Goal: Information Seeking & Learning: Understand process/instructions

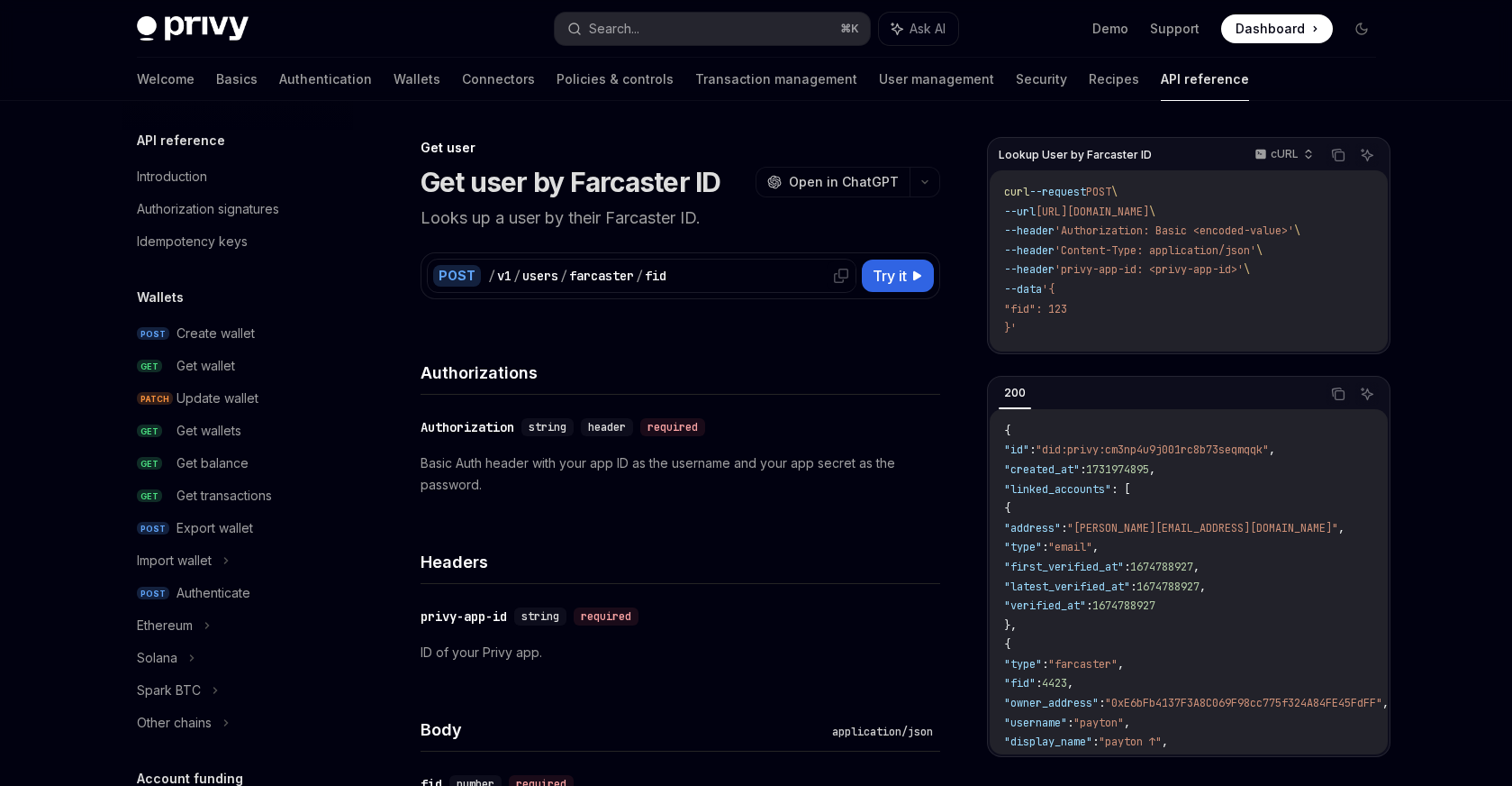
scroll to position [1789, 0]
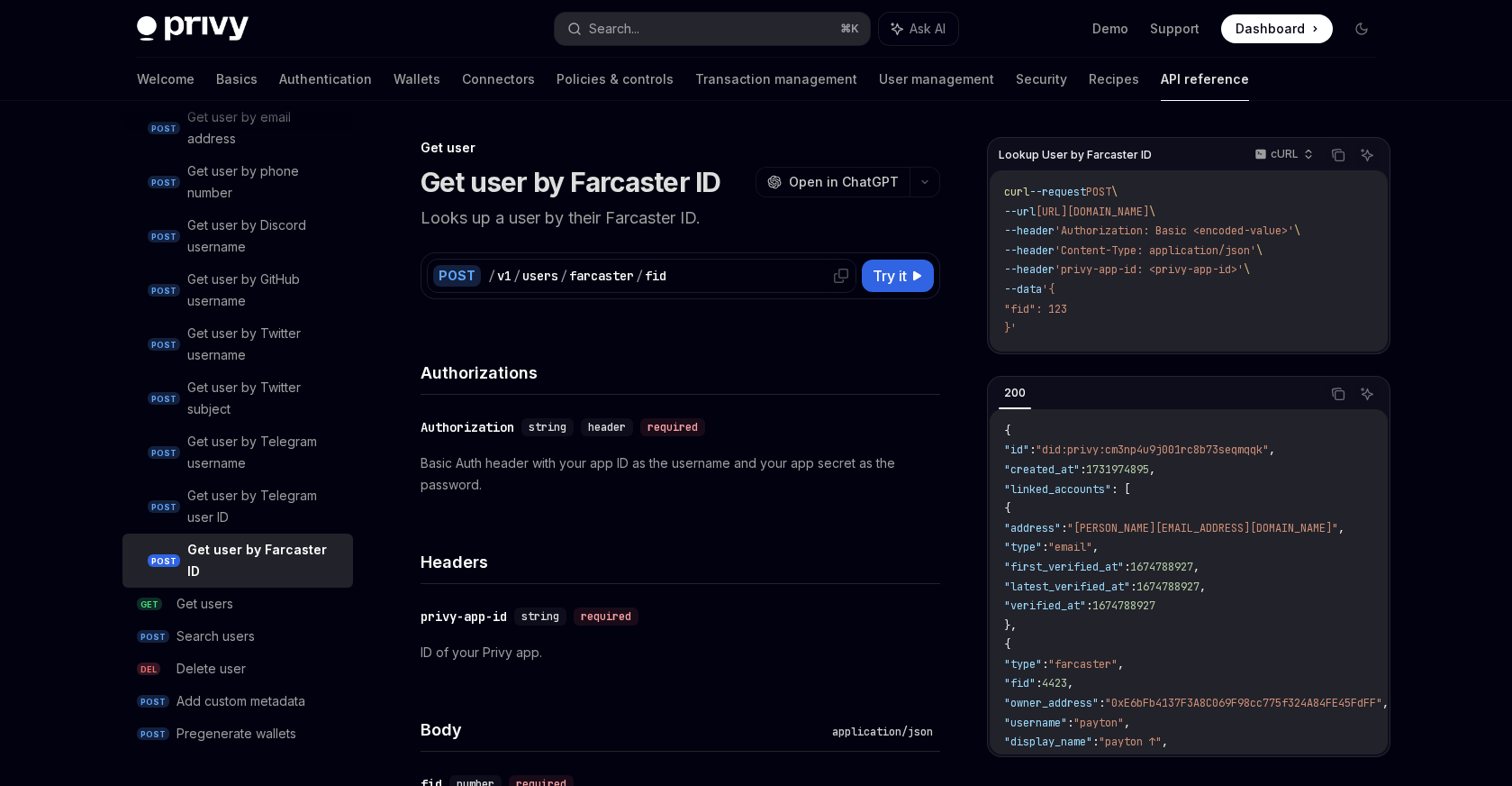
click at [609, 271] on div "farcaster" at bounding box center [601, 276] width 65 height 18
click at [501, 279] on div "v1" at bounding box center [504, 276] width 14 height 18
click at [921, 274] on icon at bounding box center [918, 276] width 11 height 11
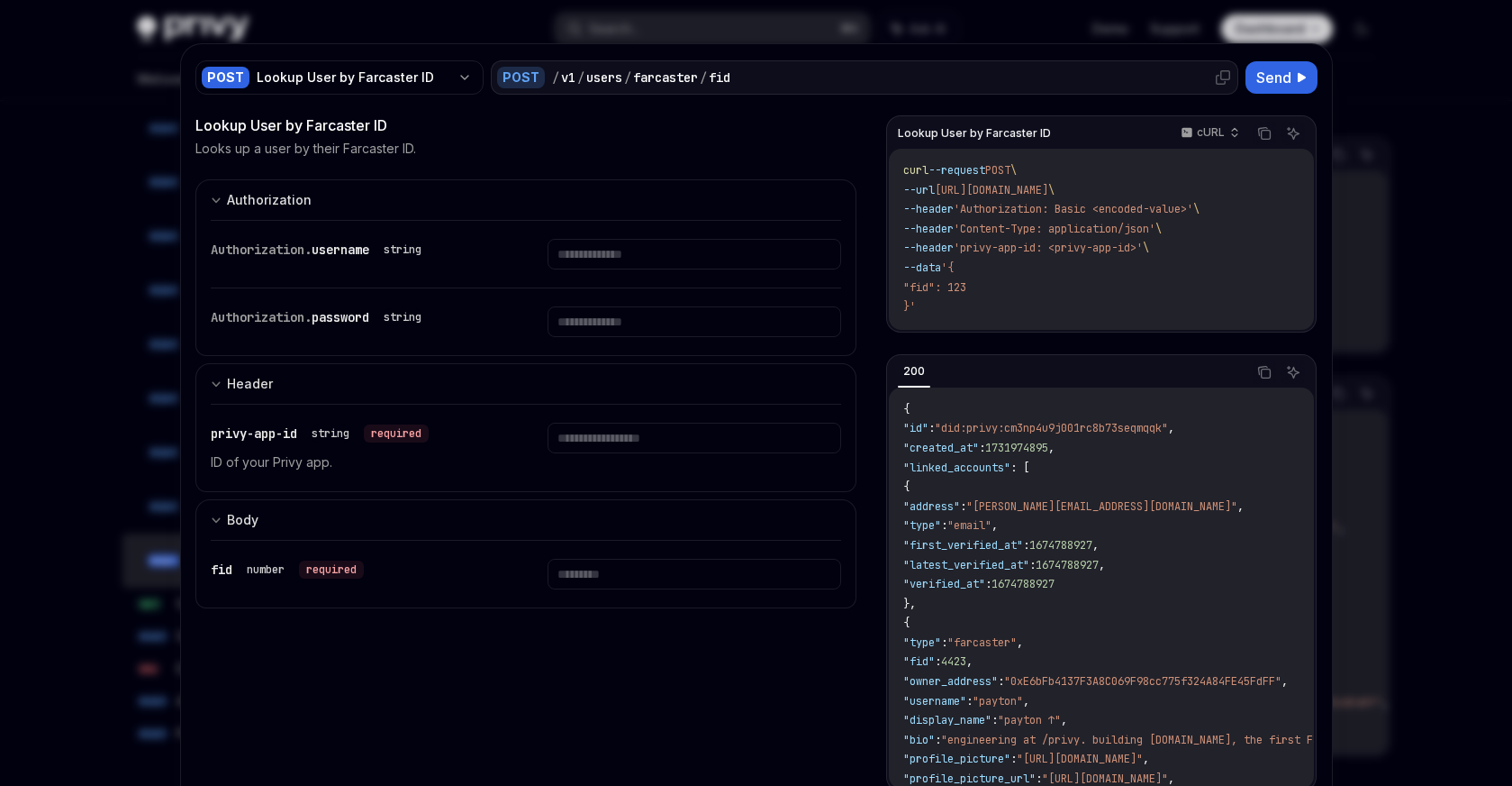
click at [763, 72] on div "/ v1 / users / farcaster / fid" at bounding box center [892, 78] width 680 height 18
click at [986, 67] on div "POST / v1 / users / farcaster / fid" at bounding box center [865, 77] width 748 height 34
click at [977, 79] on div "/ v1 / users / farcaster / fid" at bounding box center [892, 78] width 680 height 18
click at [308, 81] on div "Lookup User by Farcaster ID" at bounding box center [354, 78] width 194 height 18
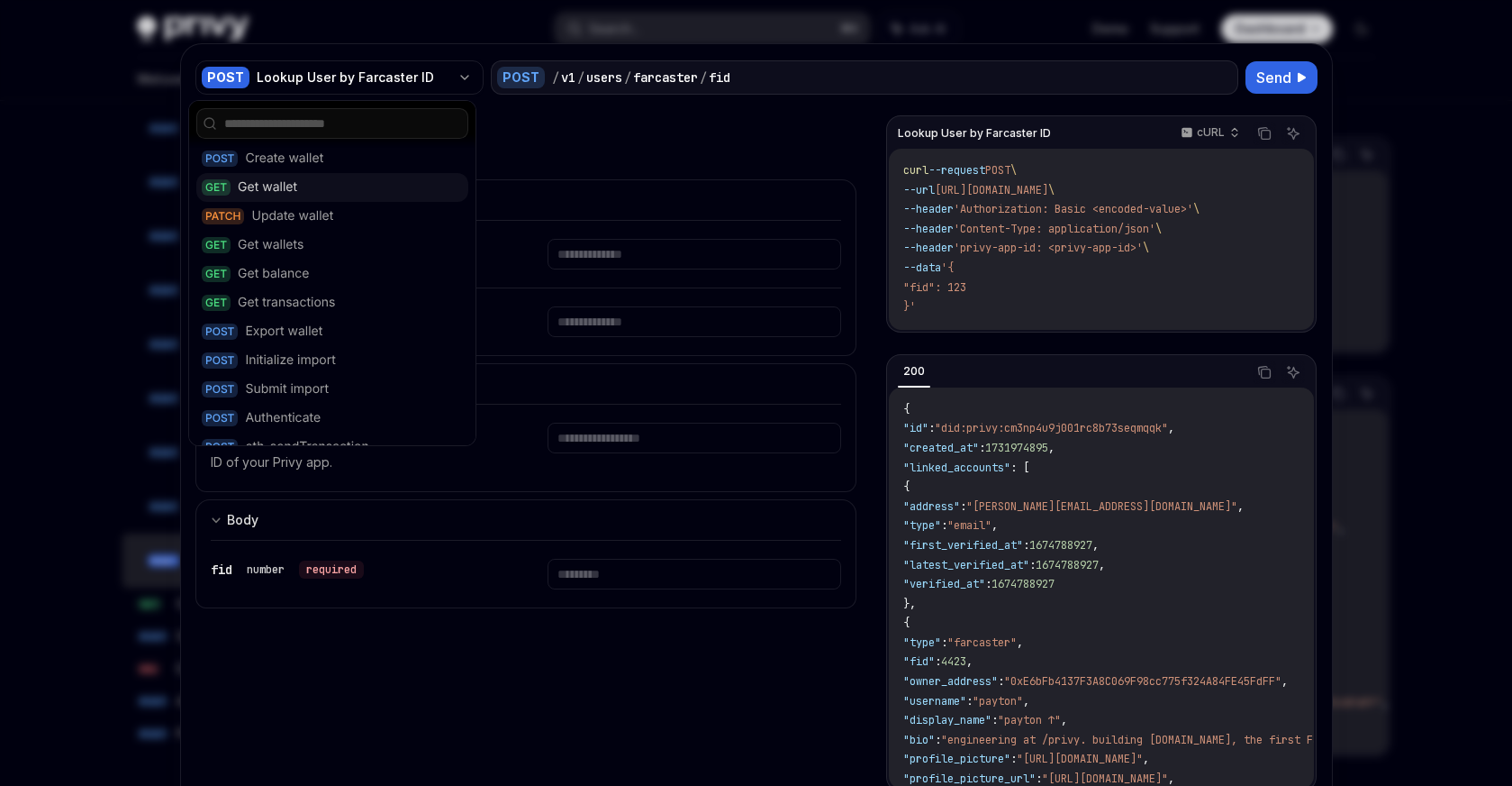
click at [291, 194] on div "Get wallet" at bounding box center [268, 188] width 60 height 18
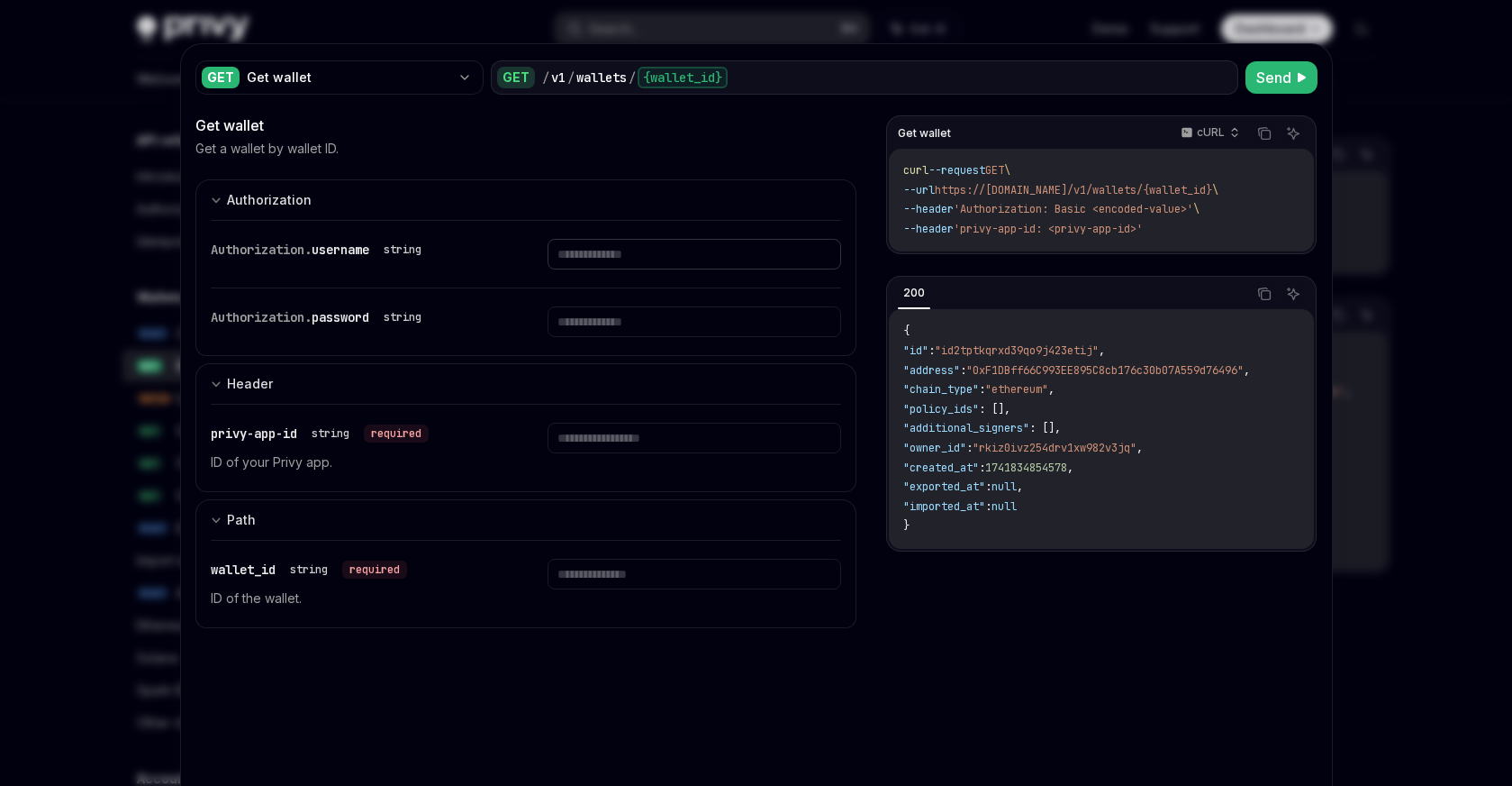
click at [613, 256] on input "text" at bounding box center [694, 254] width 294 height 31
click at [677, 311] on input "text" at bounding box center [694, 322] width 294 height 31
type textarea "*"
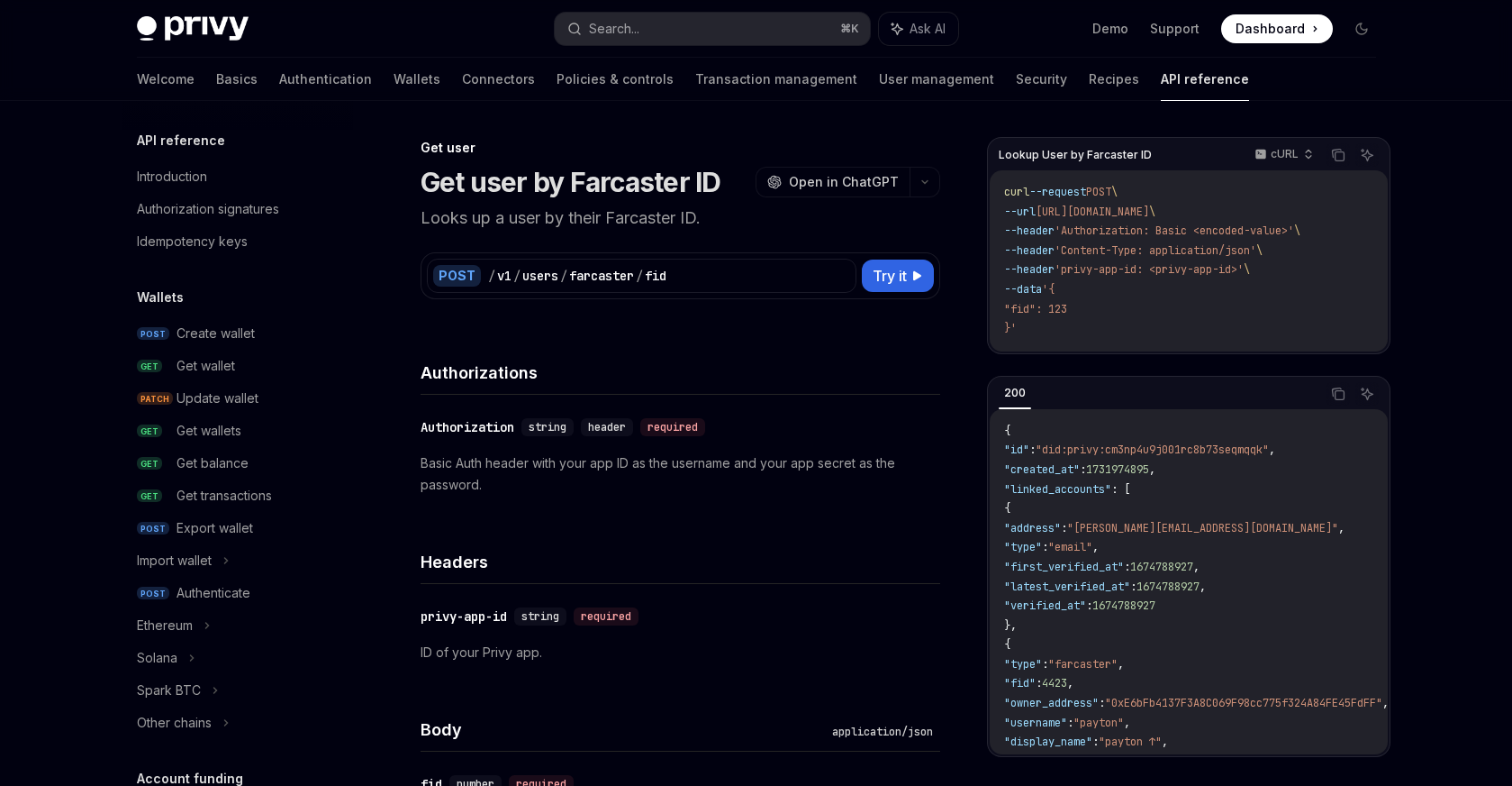
scroll to position [1789, 0]
